Goal: Task Accomplishment & Management: Manage account settings

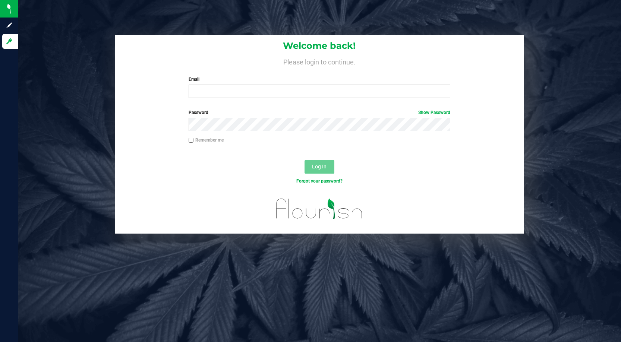
click at [267, 94] on input "Email" at bounding box center [320, 91] width 262 height 13
type input "Ebell@liveparallel.com"
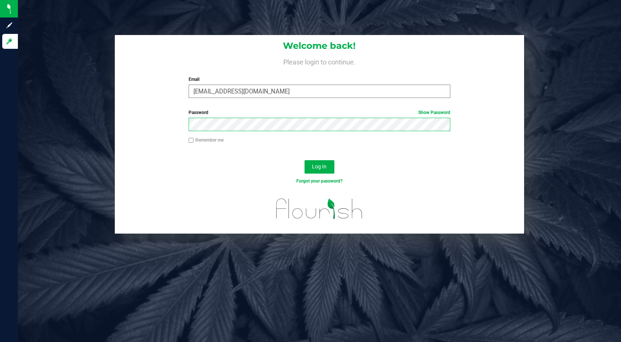
click at [304, 160] on button "Log In" at bounding box center [319, 166] width 30 height 13
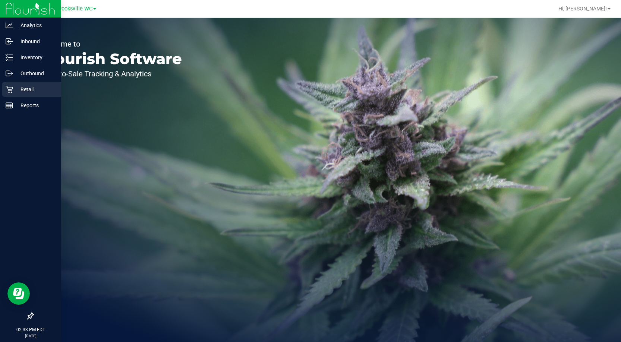
click at [43, 94] on p "Retail" at bounding box center [35, 89] width 45 height 9
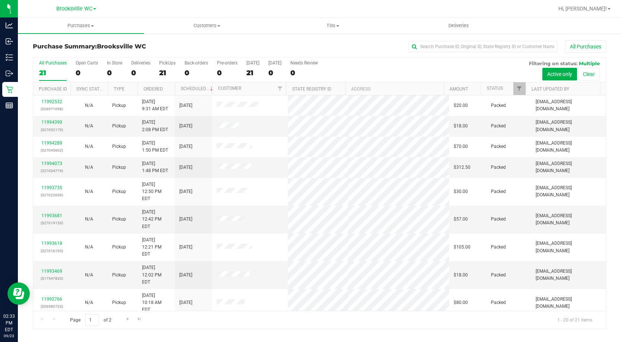
click at [507, 89] on th "Status" at bounding box center [503, 88] width 45 height 13
click at [507, 89] on span at bounding box center [508, 89] width 6 height 6
click at [93, 51] on div "Purchase Summary: Brooksville WC All Purchases" at bounding box center [319, 48] width 573 height 16
click at [90, 41] on div "Purchase Summary: Brooksville WC All Purchases" at bounding box center [319, 48] width 573 height 16
drag, startPoint x: 85, startPoint y: 52, endPoint x: 102, endPoint y: 52, distance: 17.1
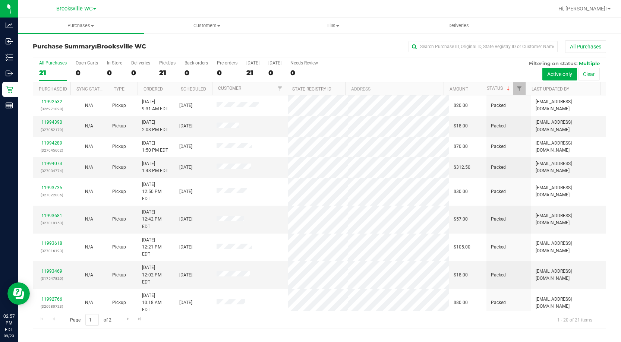
click at [85, 52] on div "Purchase Summary: Brooksville WC All Purchases" at bounding box center [319, 48] width 573 height 16
click at [85, 48] on h3 "Purchase Summary: Brooksville WC" at bounding box center [128, 46] width 191 height 7
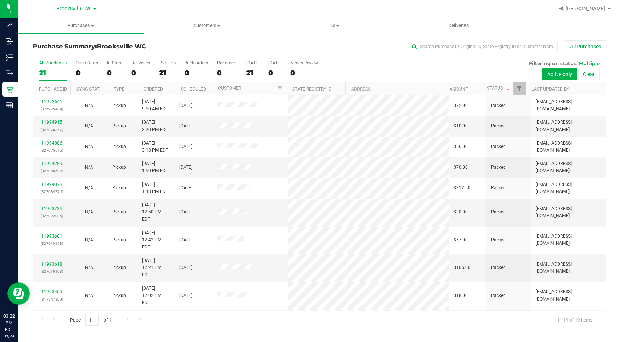
click at [96, 38] on div "Purchase Summary: Brooksville WC All Purchases All Purchases 21 Open Carts 0 In…" at bounding box center [319, 185] width 603 height 304
click at [200, 26] on span "Customers" at bounding box center [206, 25] width 125 height 7
click at [199, 42] on li "All customers" at bounding box center [207, 45] width 126 height 9
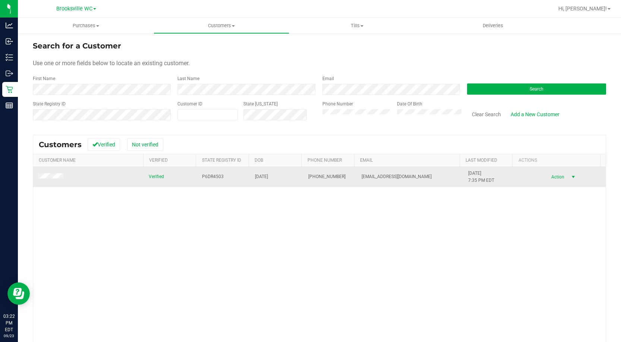
click at [557, 177] on span "Action" at bounding box center [556, 177] width 24 height 10
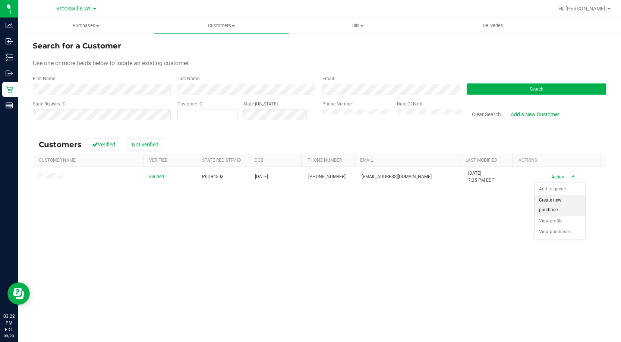
click at [551, 205] on li "Create new purchase" at bounding box center [559, 205] width 51 height 20
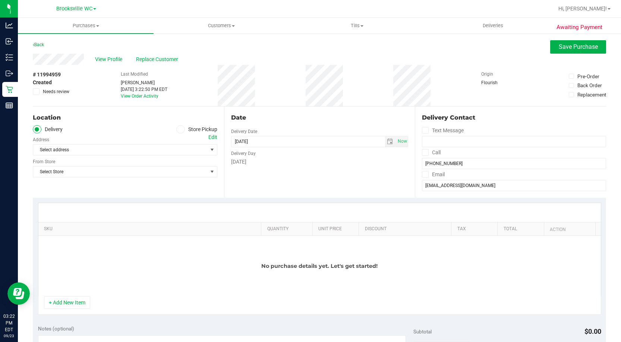
click at [182, 130] on span at bounding box center [180, 129] width 9 height 9
click at [0, 0] on input "Store Pickup" at bounding box center [0, 0] width 0 height 0
click at [171, 149] on span "Select Store" at bounding box center [120, 150] width 174 height 10
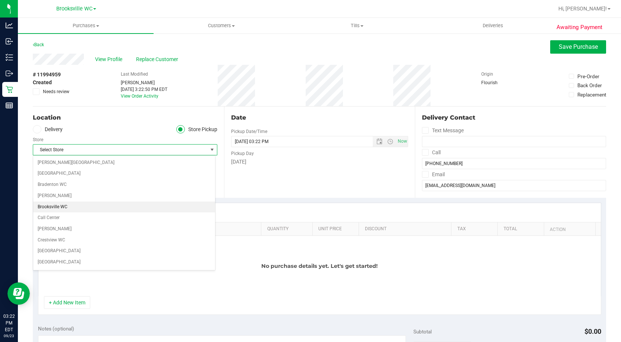
click at [112, 204] on li "Brooksville WC" at bounding box center [124, 207] width 182 height 11
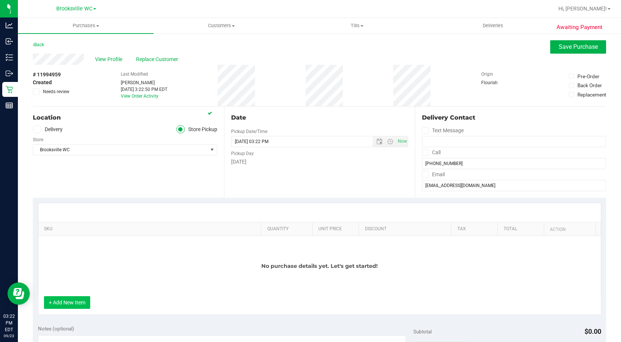
click at [83, 303] on button "+ Add New Item" at bounding box center [67, 302] width 46 height 13
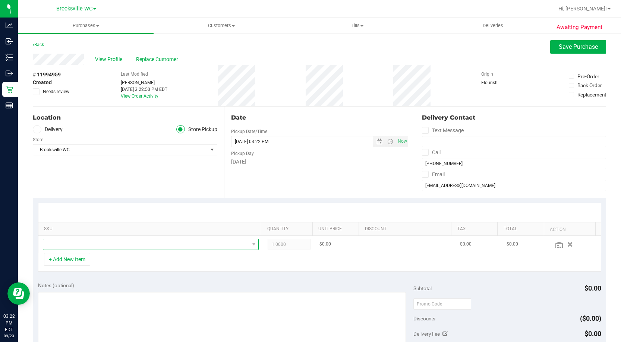
click at [88, 243] on span "NO DATA FOUND" at bounding box center [146, 244] width 206 height 10
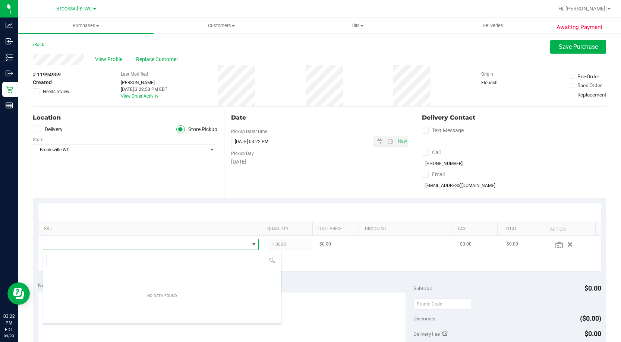
scroll to position [11, 209]
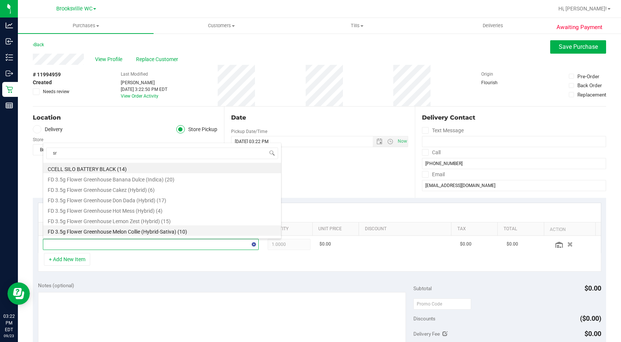
type input "srz"
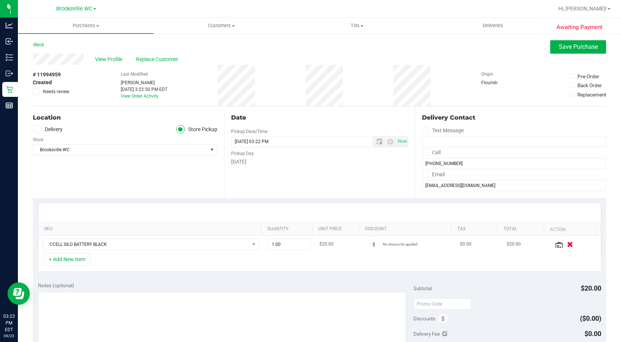
click at [567, 244] on icon "button" at bounding box center [570, 244] width 6 height 6
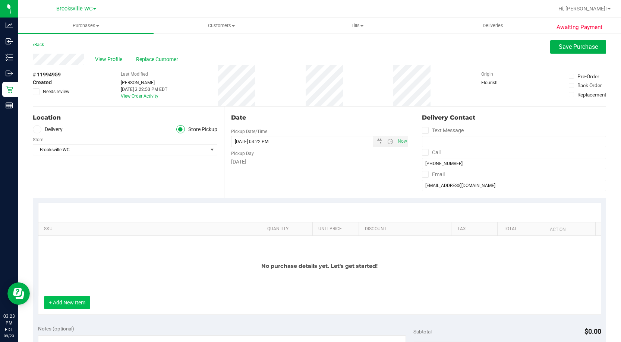
click at [70, 303] on button "+ Add New Item" at bounding box center [67, 302] width 46 height 13
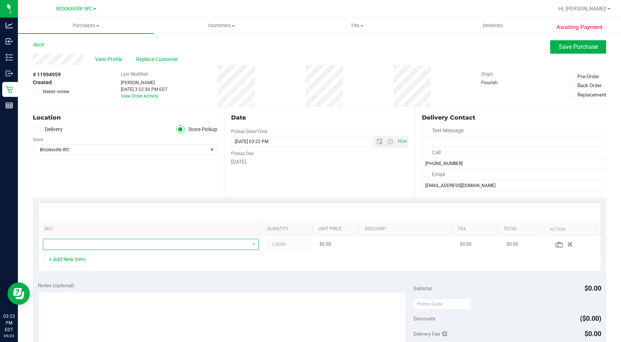
click at [87, 243] on span "NO DATA FOUND" at bounding box center [146, 244] width 206 height 10
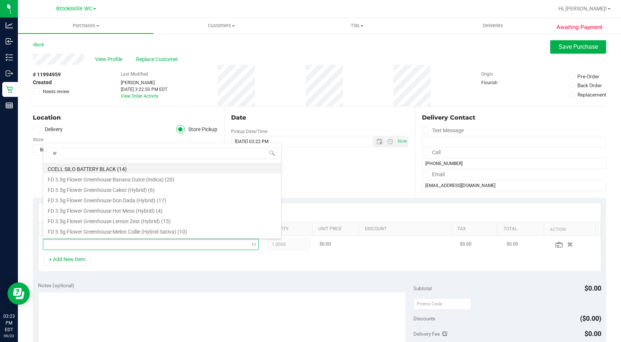
type input "srz"
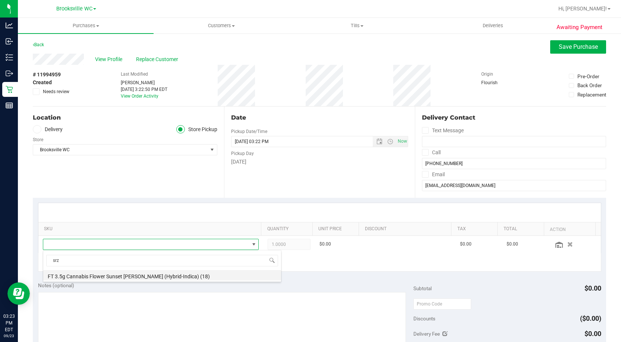
click at [135, 273] on li "FT 3.5g Cannabis Flower Sunset Runtz (Hybrid-Indica) (18)" at bounding box center [162, 275] width 238 height 10
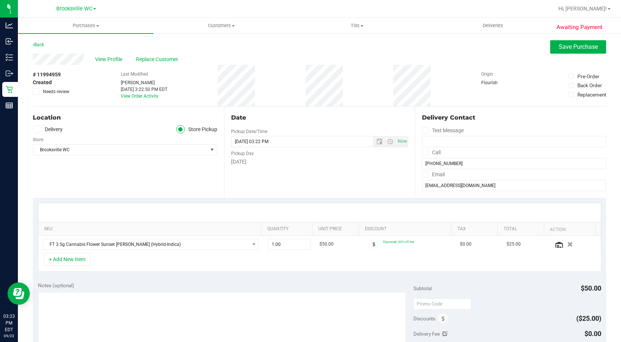
click at [184, 163] on div "Location Delivery Store Pickup Store Brooksville WC Select Store Bonita Springs…" at bounding box center [128, 152] width 191 height 91
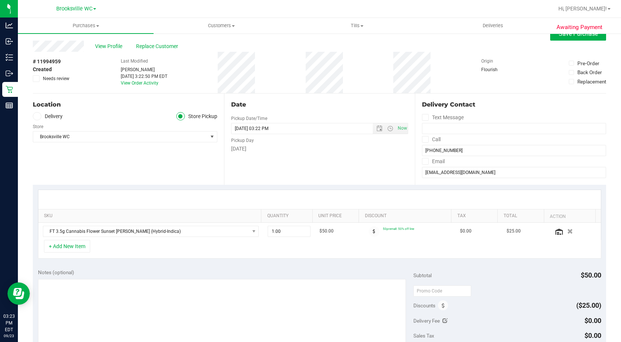
scroll to position [0, 0]
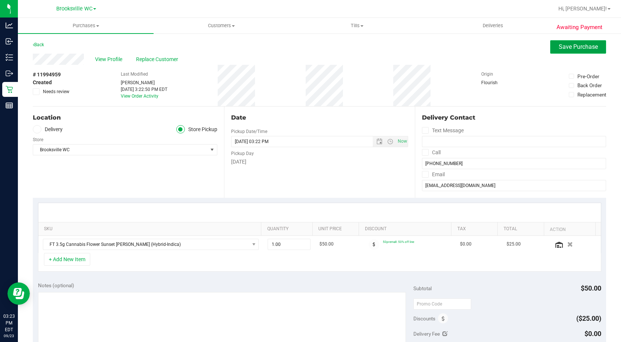
click at [579, 48] on span "Save Purchase" at bounding box center [578, 46] width 39 height 7
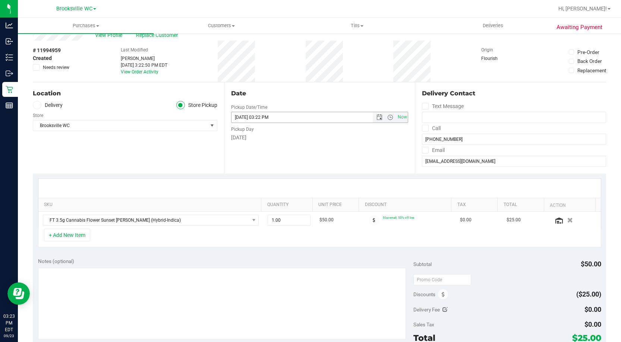
scroll to position [37, 0]
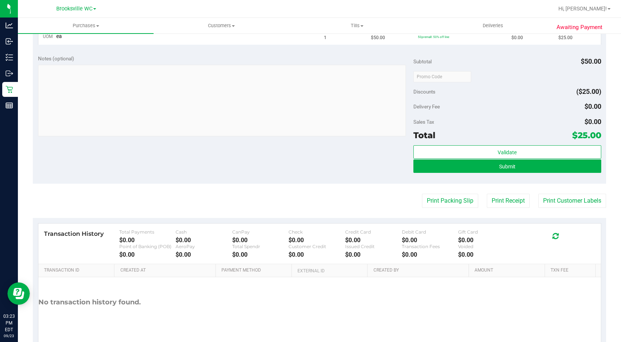
scroll to position [250, 0]
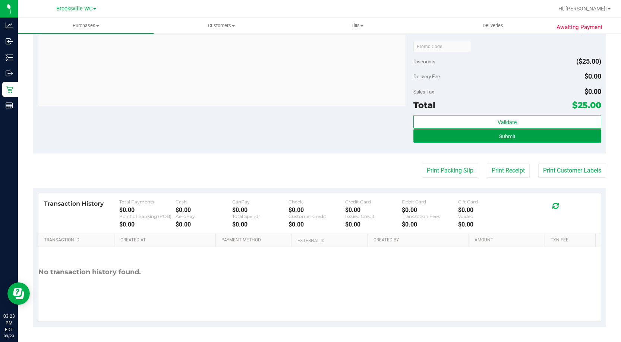
click at [466, 142] on button "Submit" at bounding box center [507, 135] width 188 height 13
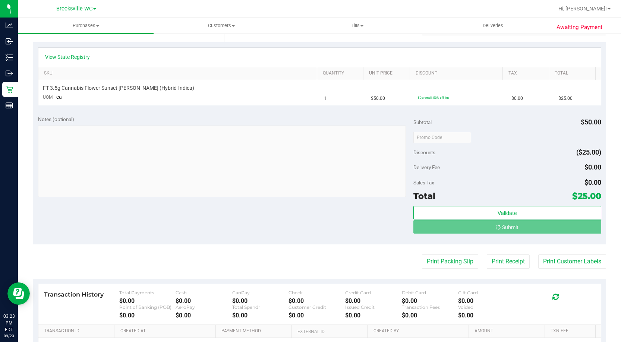
scroll to position [89, 0]
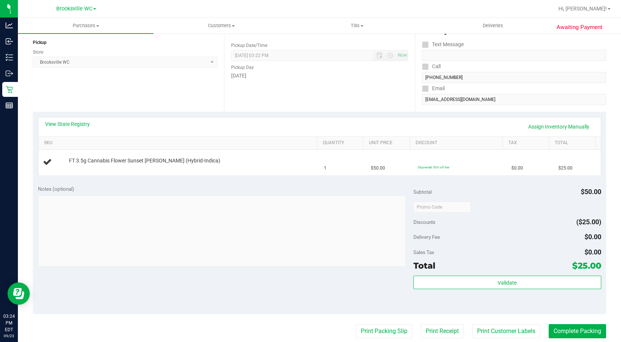
click at [276, 95] on div "Date Pickup Date/Time 09/23/2025 Now 09/23/2025 03:22 PM Now Pickup Day Tuesday" at bounding box center [319, 65] width 191 height 91
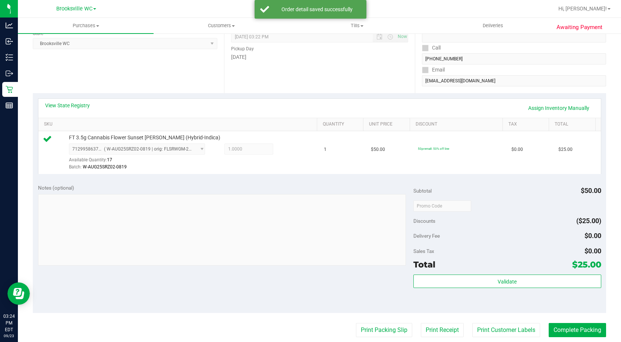
scroll to position [126, 0]
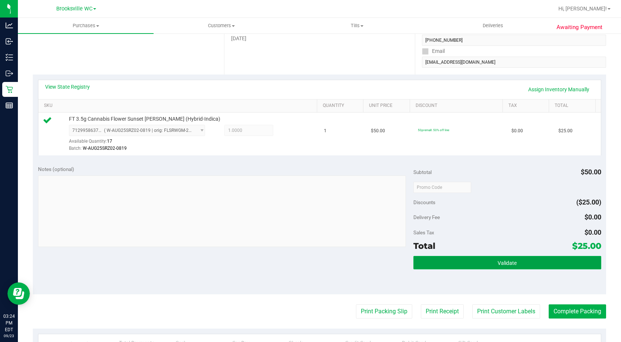
click at [525, 258] on button "Validate" at bounding box center [507, 262] width 188 height 13
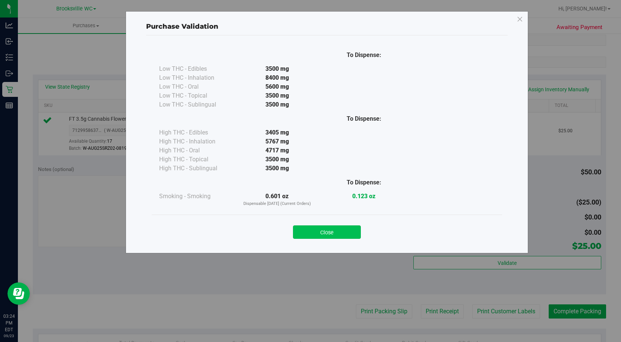
click at [345, 234] on button "Close" at bounding box center [327, 231] width 68 height 13
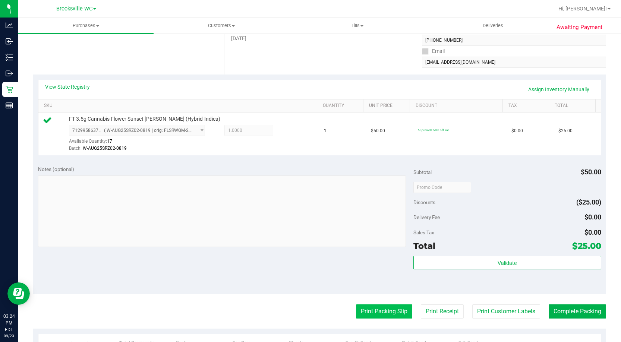
click at [385, 312] on button "Print Packing Slip" at bounding box center [384, 311] width 56 height 14
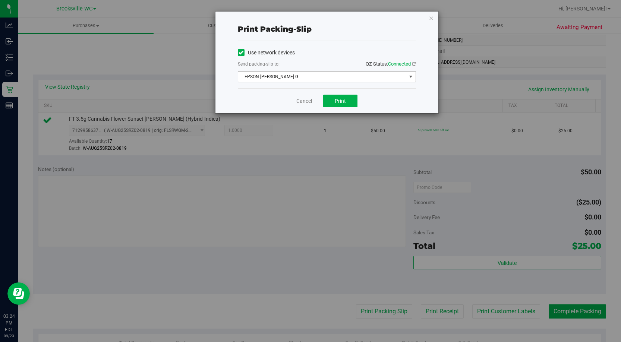
click at [286, 75] on span "EPSON-BECKY-G" at bounding box center [322, 77] width 168 height 10
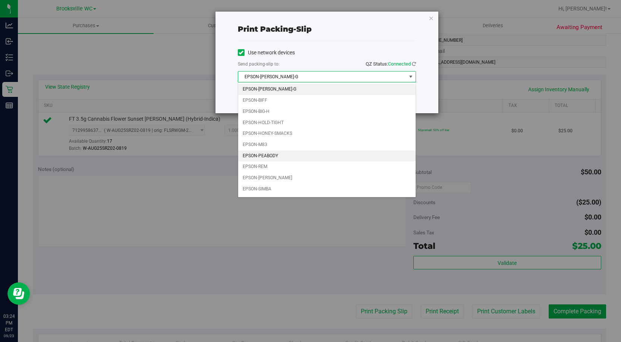
click at [287, 155] on li "EPSON-PEABODY" at bounding box center [326, 156] width 177 height 11
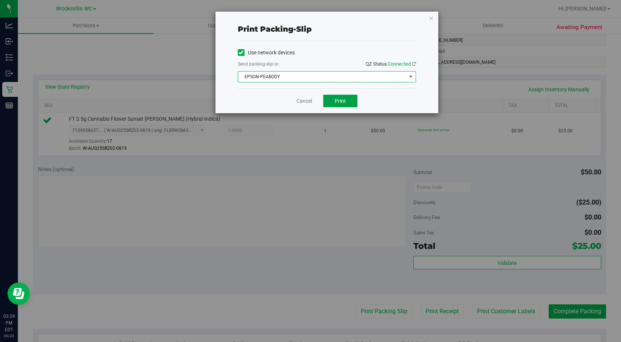
click at [346, 96] on button "Print" at bounding box center [340, 101] width 34 height 13
click at [306, 98] on link "Cancel" at bounding box center [304, 101] width 16 height 8
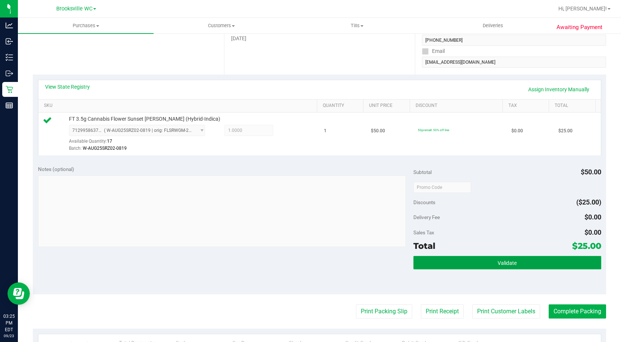
click at [515, 262] on button "Validate" at bounding box center [507, 262] width 188 height 13
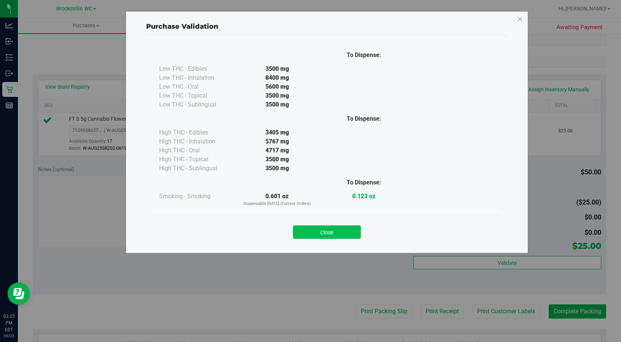
click at [325, 227] on button "Close" at bounding box center [327, 231] width 68 height 13
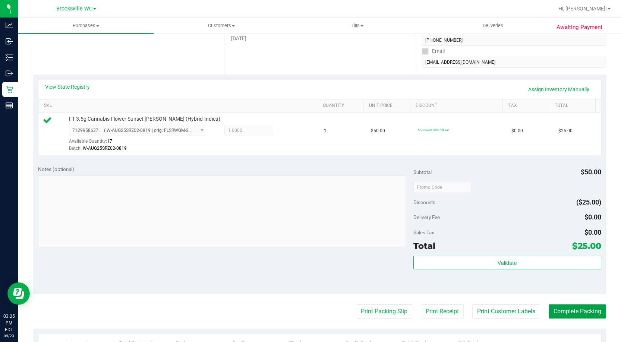
click at [561, 314] on button "Complete Packing" at bounding box center [576, 311] width 57 height 14
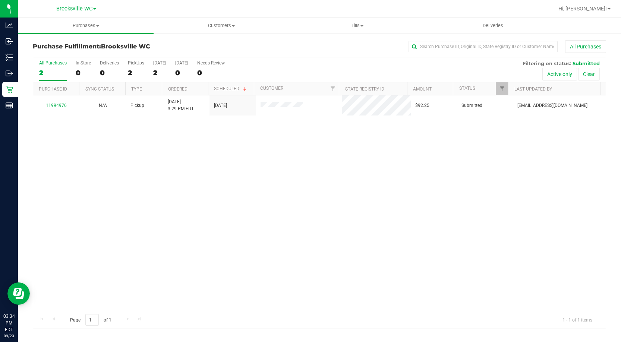
click at [89, 179] on div "11994976 N/A Pickup 9/23/2025 3:29 PM EDT 9/23/2025 $92.25 Submitted dmontoya@l…" at bounding box center [319, 202] width 572 height 215
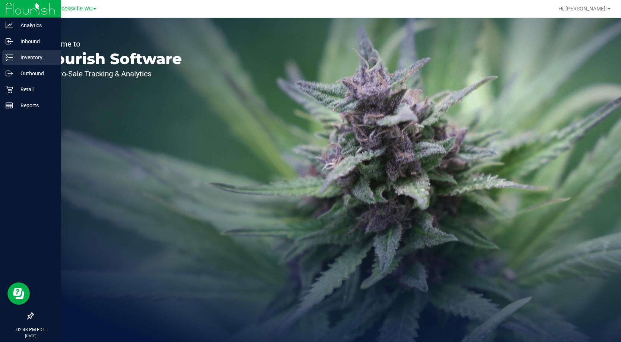
click at [24, 56] on p "Inventory" at bounding box center [35, 57] width 45 height 9
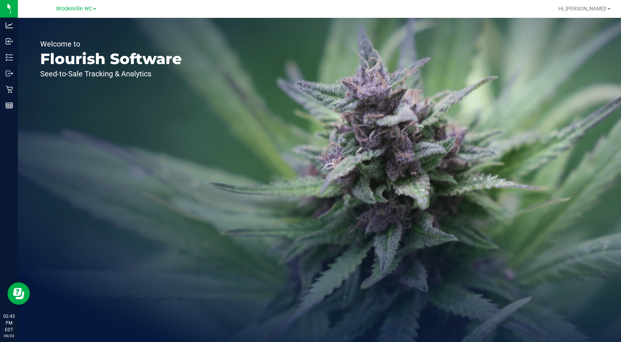
click at [255, 75] on div "Welcome to Flourish Software Seed-to-Sale Tracking & Analytics" at bounding box center [319, 180] width 603 height 324
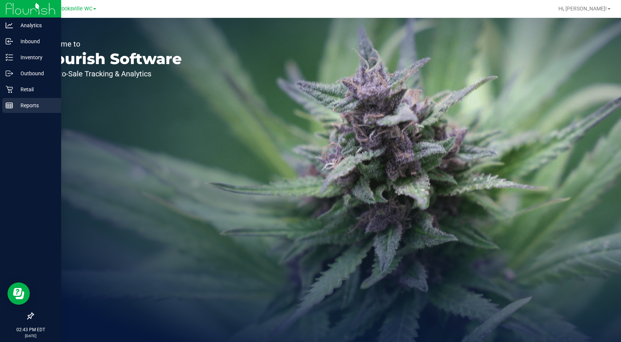
click at [28, 105] on p "Reports" at bounding box center [35, 105] width 45 height 9
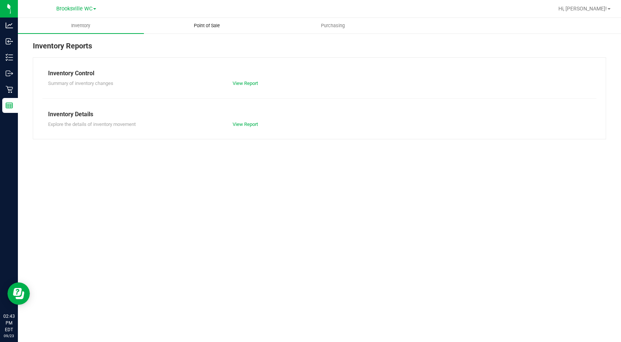
click at [207, 28] on span "Point of Sale" at bounding box center [207, 25] width 46 height 7
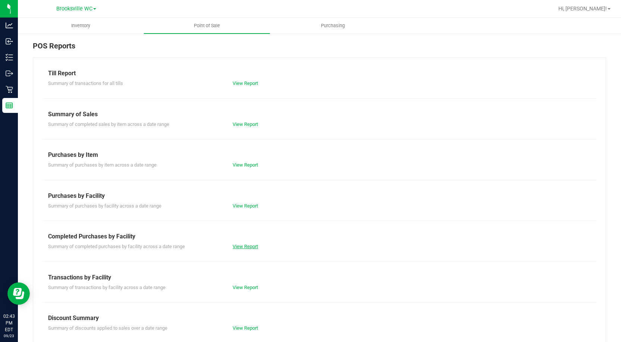
click at [250, 248] on link "View Report" at bounding box center [245, 247] width 25 height 6
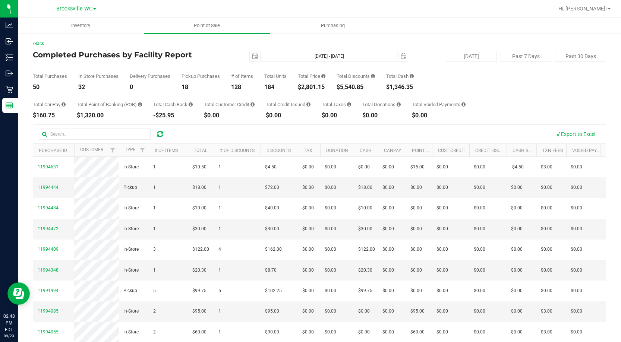
click at [192, 56] on h4 "Completed Purchases by Facility Report" at bounding box center [128, 55] width 191 height 8
click at [181, 71] on div "Total Purchases 50 In Store Purchases 32 Delivery Purchases 0 Pickup Purchases …" at bounding box center [319, 76] width 573 height 28
click at [245, 90] on div "Total CanPay $160.75 Total Point of Banking (POB) $1,320.00 Total Cash Back -$2…" at bounding box center [319, 104] width 573 height 28
click at [64, 60] on div "Completed Purchases by Facility Report [DATE] [DATE] - [DATE] [DATE] [DATE] Pas…" at bounding box center [319, 56] width 573 height 11
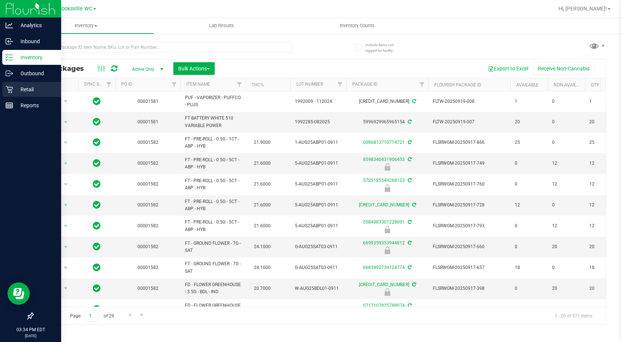
click at [45, 86] on p "Retail" at bounding box center [35, 89] width 45 height 9
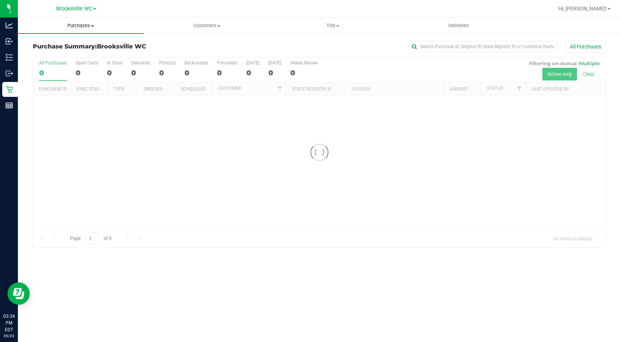
click at [83, 26] on span "Purchases" at bounding box center [81, 25] width 126 height 7
click at [60, 53] on span "Fulfillment" at bounding box center [41, 54] width 46 height 6
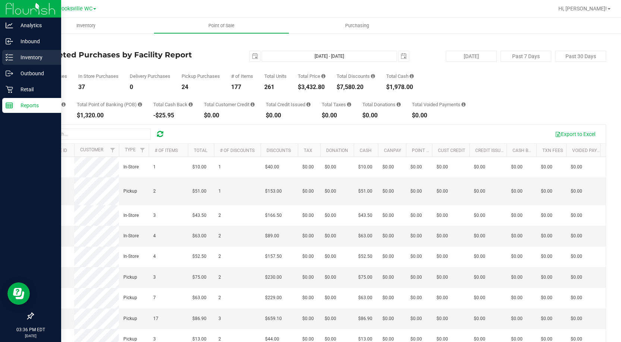
click at [6, 58] on icon at bounding box center [6, 57] width 1 height 1
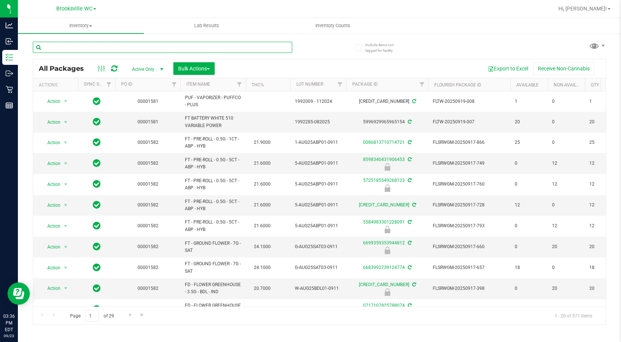
click at [171, 51] on input "text" at bounding box center [162, 47] width 259 height 11
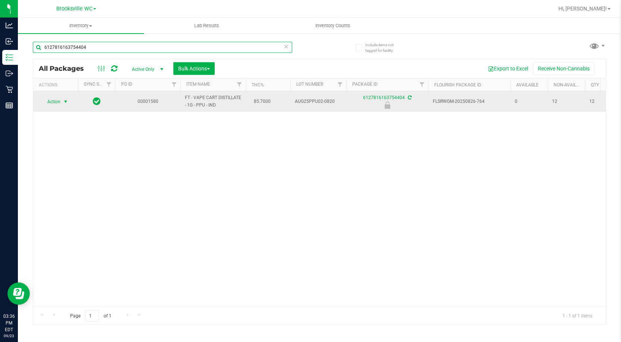
type input "6127816163754404"
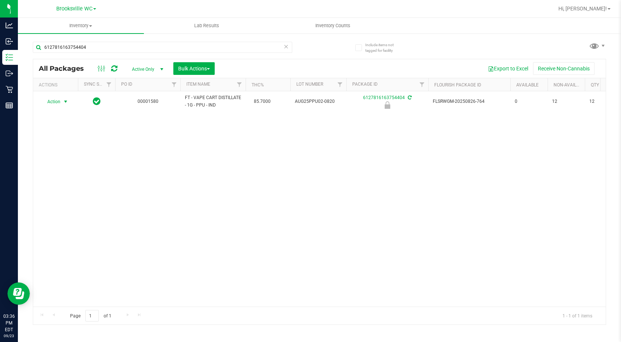
drag, startPoint x: 60, startPoint y: 103, endPoint x: 56, endPoint y: 146, distance: 43.1
click at [61, 104] on span "Action" at bounding box center [56, 102] width 30 height 10
click at [58, 184] on li "Unlock package" at bounding box center [65, 189] width 48 height 11
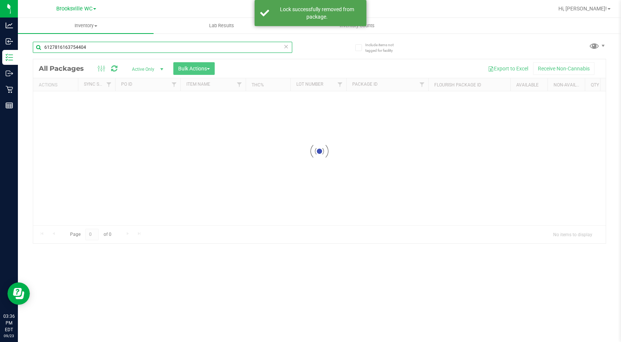
click at [111, 45] on input "6127816163754404" at bounding box center [162, 47] width 259 height 11
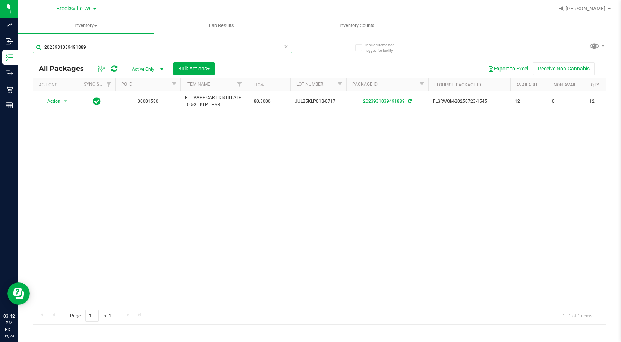
type input "2023931039491889"
click at [73, 156] on div "Action Action Adjust qty Create package Edit attributes Global inventory Locate…" at bounding box center [319, 198] width 572 height 215
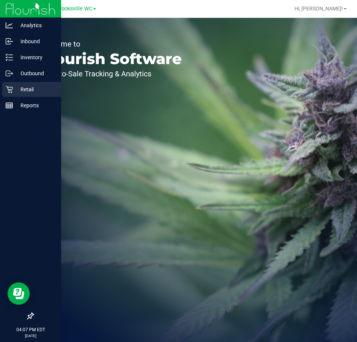
click at [2, 89] on div "Retail" at bounding box center [31, 89] width 59 height 15
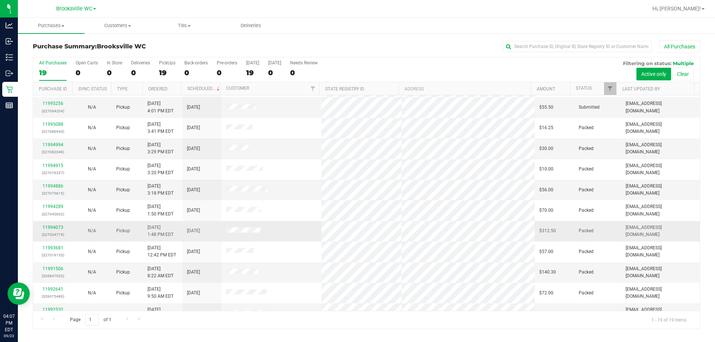
scroll to position [37, 0]
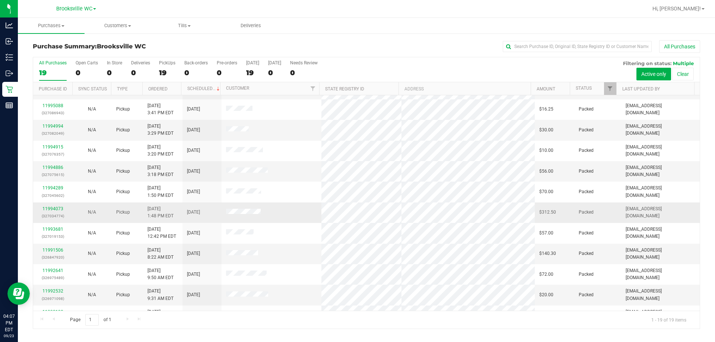
click at [237, 209] on span at bounding box center [243, 212] width 35 height 7
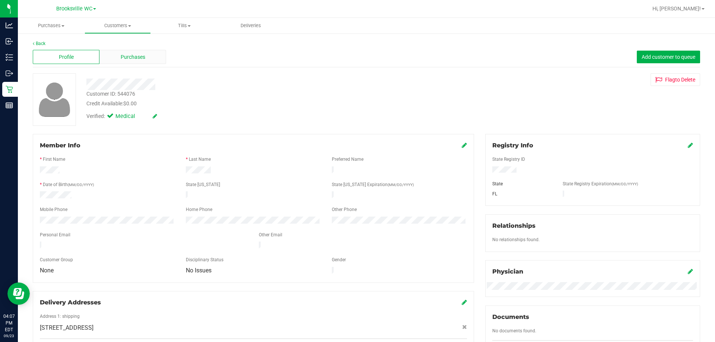
click at [134, 62] on div "Purchases" at bounding box center [132, 57] width 67 height 14
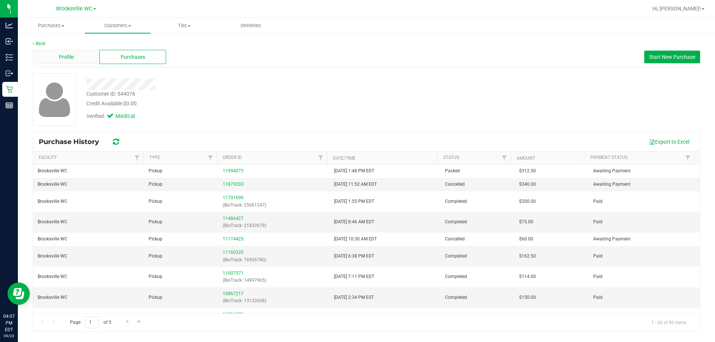
click at [75, 57] on div "Profile" at bounding box center [66, 57] width 67 height 14
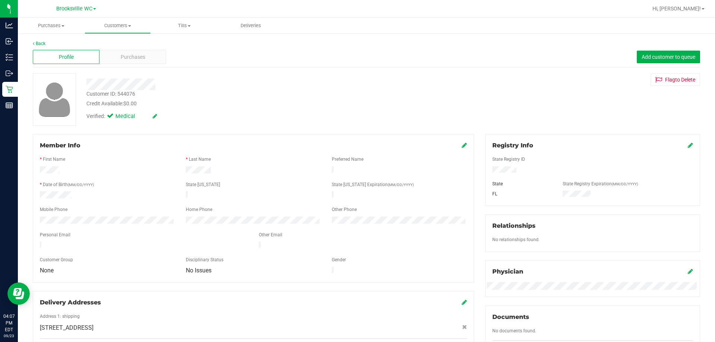
click at [118, 95] on div "Customer ID: 544076" at bounding box center [110, 94] width 49 height 8
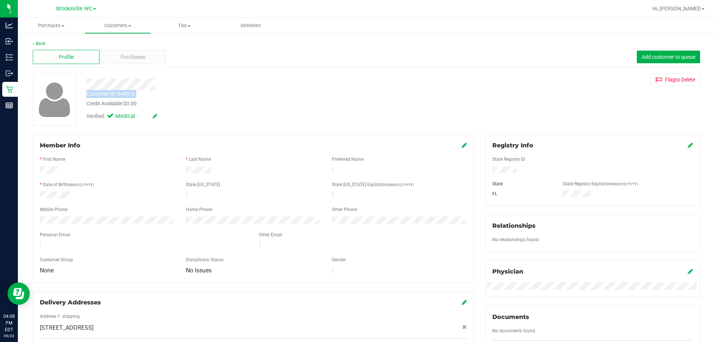
click at [84, 143] on div "Member Info" at bounding box center [253, 145] width 427 height 9
click at [49, 25] on span "Purchases" at bounding box center [51, 25] width 67 height 7
click at [50, 51] on span "Fulfillment" at bounding box center [41, 54] width 46 height 6
